Goal: Check status

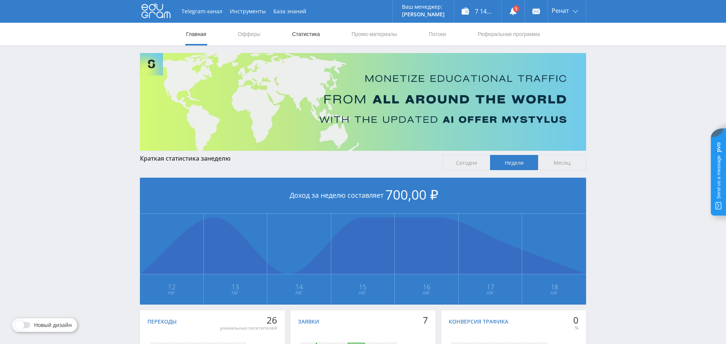
click at [307, 33] on link "Статистика" at bounding box center [306, 34] width 30 height 23
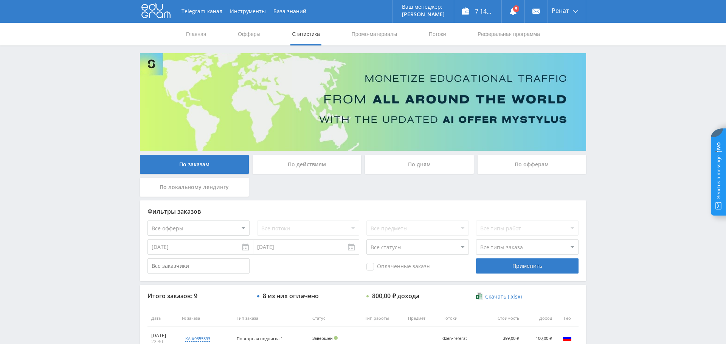
click at [414, 157] on div "По дням" at bounding box center [419, 164] width 109 height 19
click at [0, 0] on input "По дням" at bounding box center [0, 0] width 0 height 0
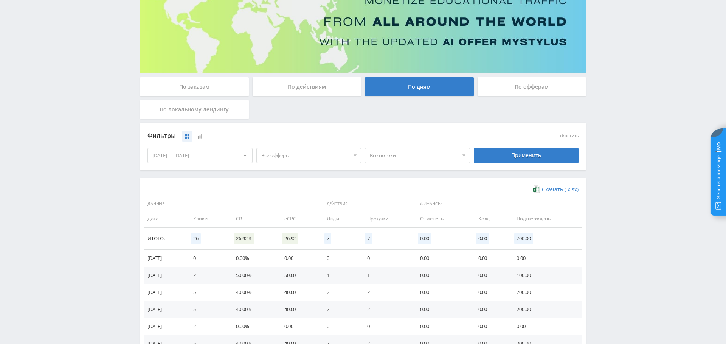
scroll to position [76, 0]
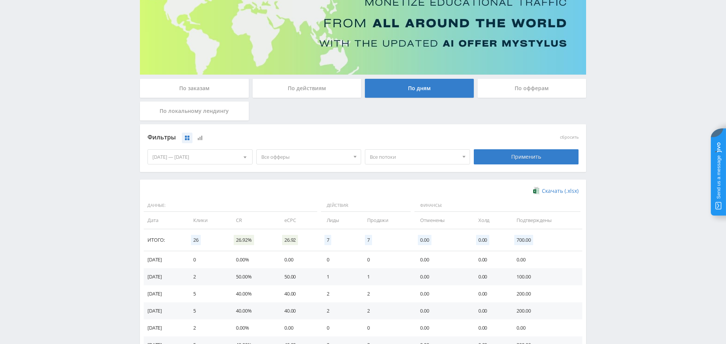
click at [276, 156] on span "Все офферы" at bounding box center [305, 156] width 89 height 14
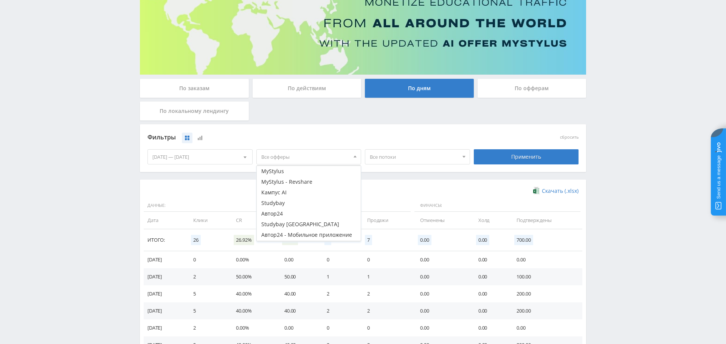
scroll to position [0, 0]
click at [287, 182] on button "MyStylus" at bounding box center [309, 181] width 104 height 11
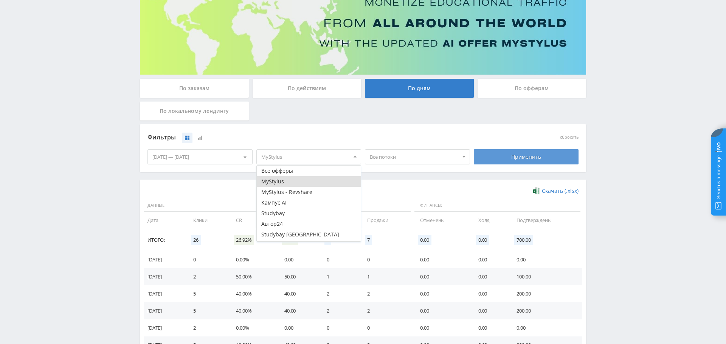
click at [533, 158] on div "Применить" at bounding box center [526, 156] width 105 height 15
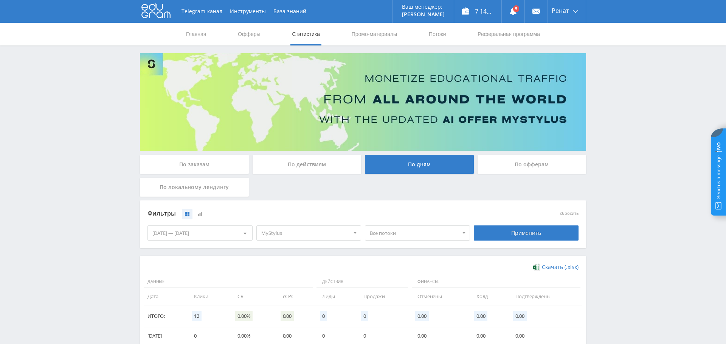
click at [303, 226] on span "MyStylus" at bounding box center [305, 232] width 89 height 14
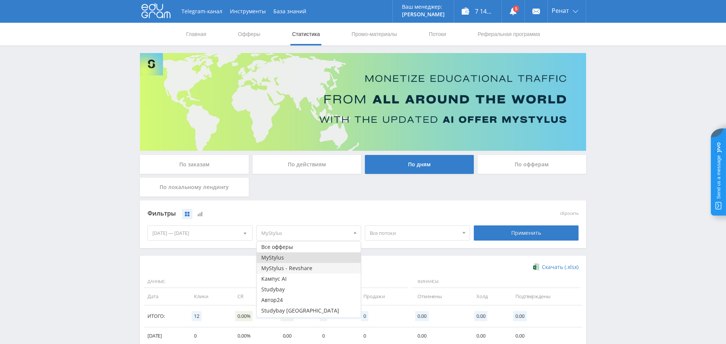
click at [292, 267] on button "MyStylus - Revshare" at bounding box center [309, 268] width 104 height 11
drag, startPoint x: 516, startPoint y: 233, endPoint x: 454, endPoint y: 252, distance: 64.6
click at [516, 233] on div "Применить" at bounding box center [526, 232] width 105 height 15
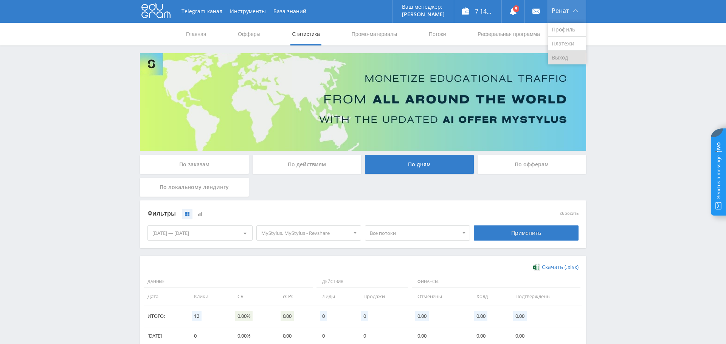
click at [551, 59] on link "Выход" at bounding box center [567, 58] width 38 height 14
